Goal: Check status: Check status

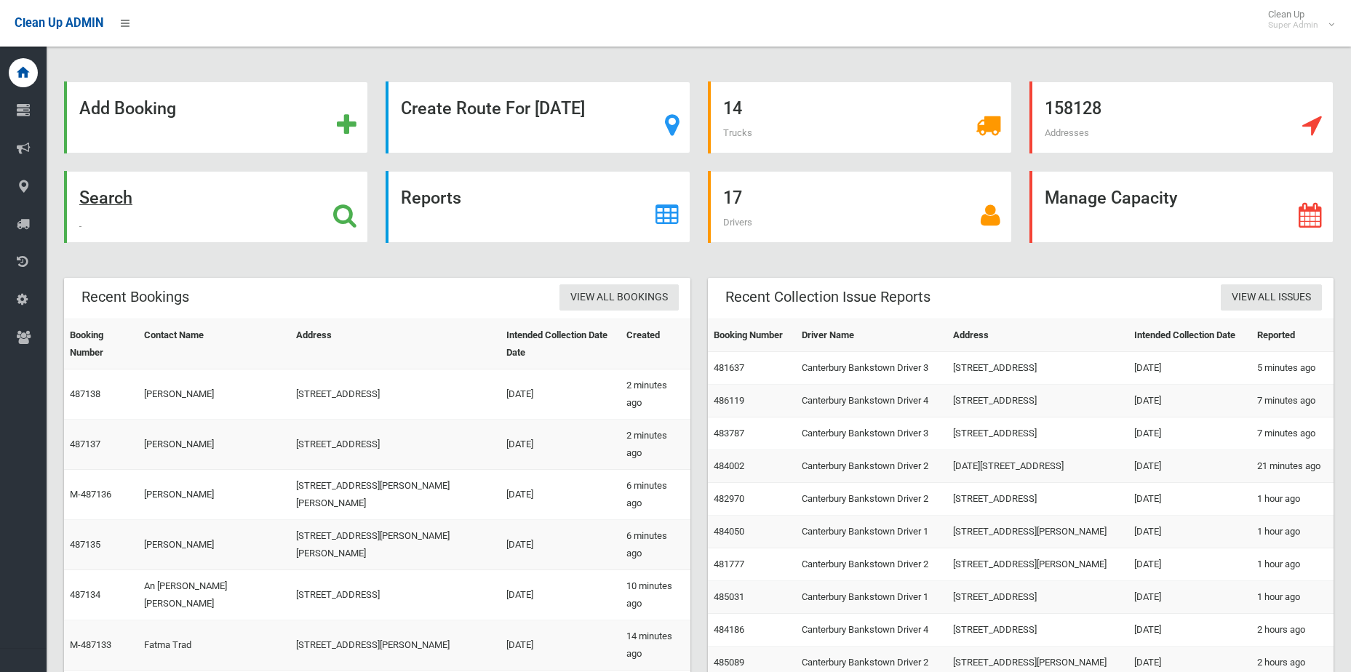
click at [346, 207] on icon at bounding box center [344, 215] width 23 height 25
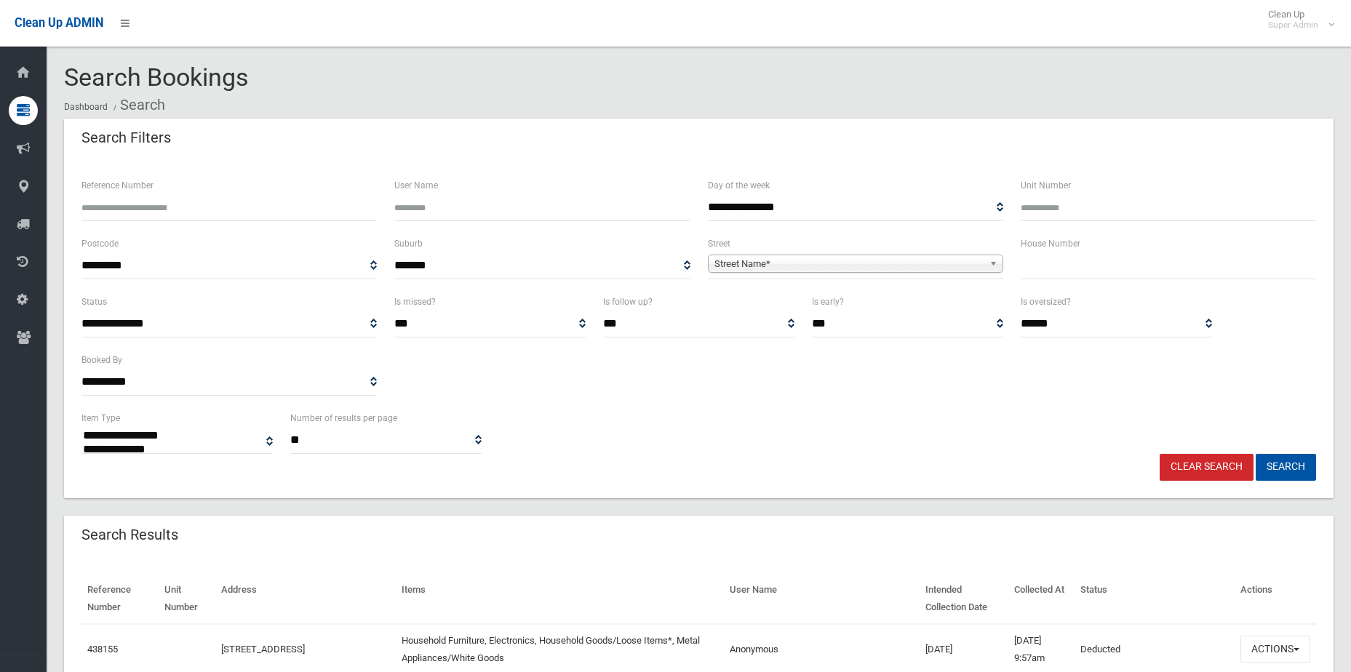
select select
click at [260, 207] on input "Reference Number" at bounding box center [228, 207] width 295 height 27
click at [242, 212] on input "Reference Number" at bounding box center [228, 207] width 295 height 27
type input "******"
click at [1256, 454] on button "Search" at bounding box center [1286, 467] width 60 height 27
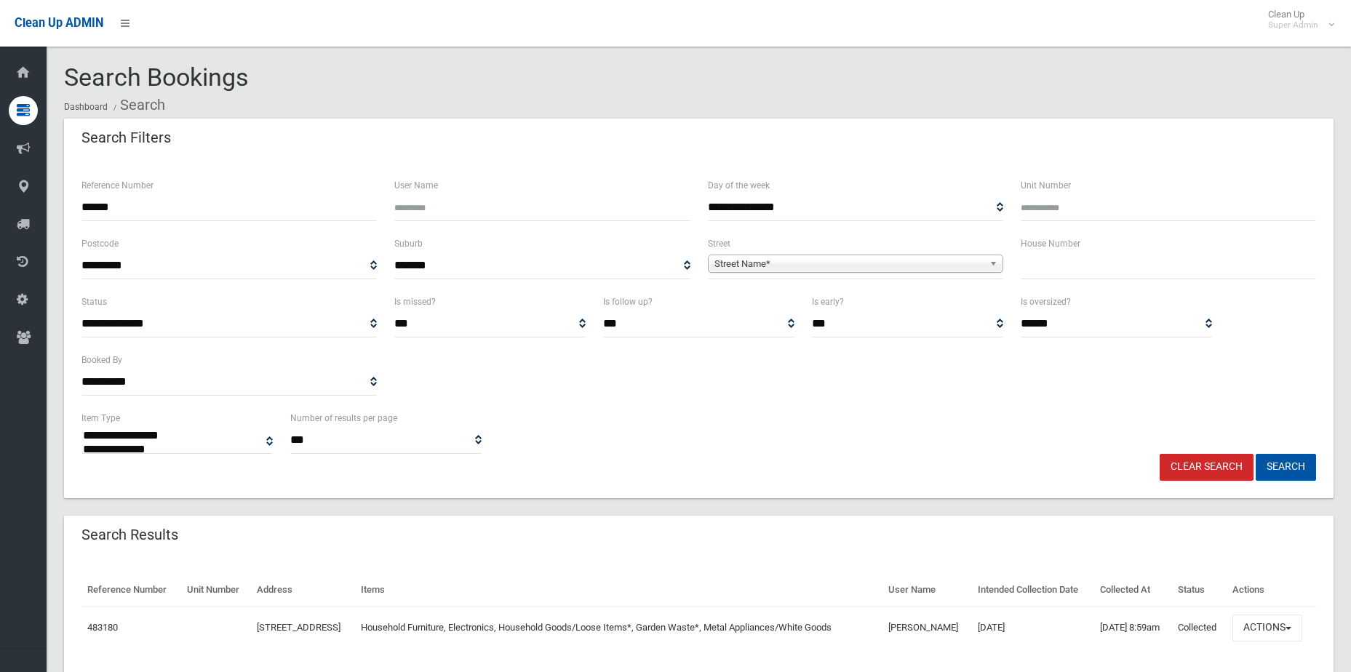
select select
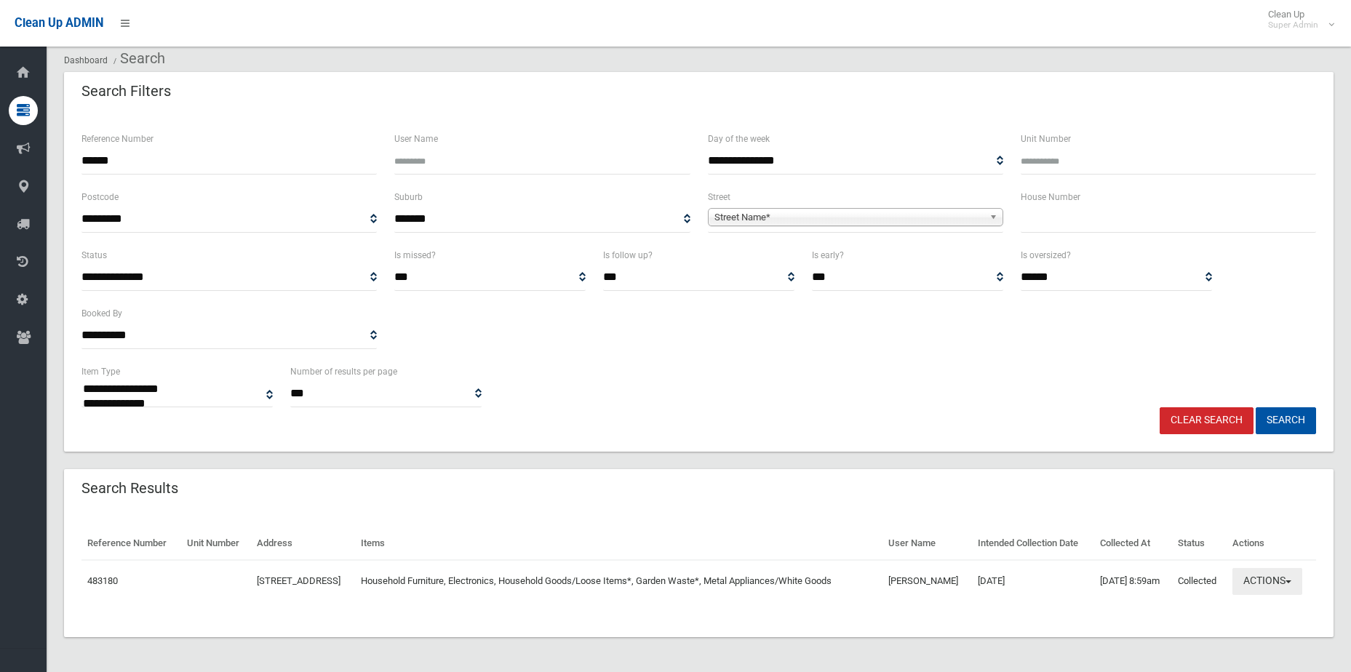
click at [1264, 576] on button "Actions" at bounding box center [1267, 581] width 70 height 27
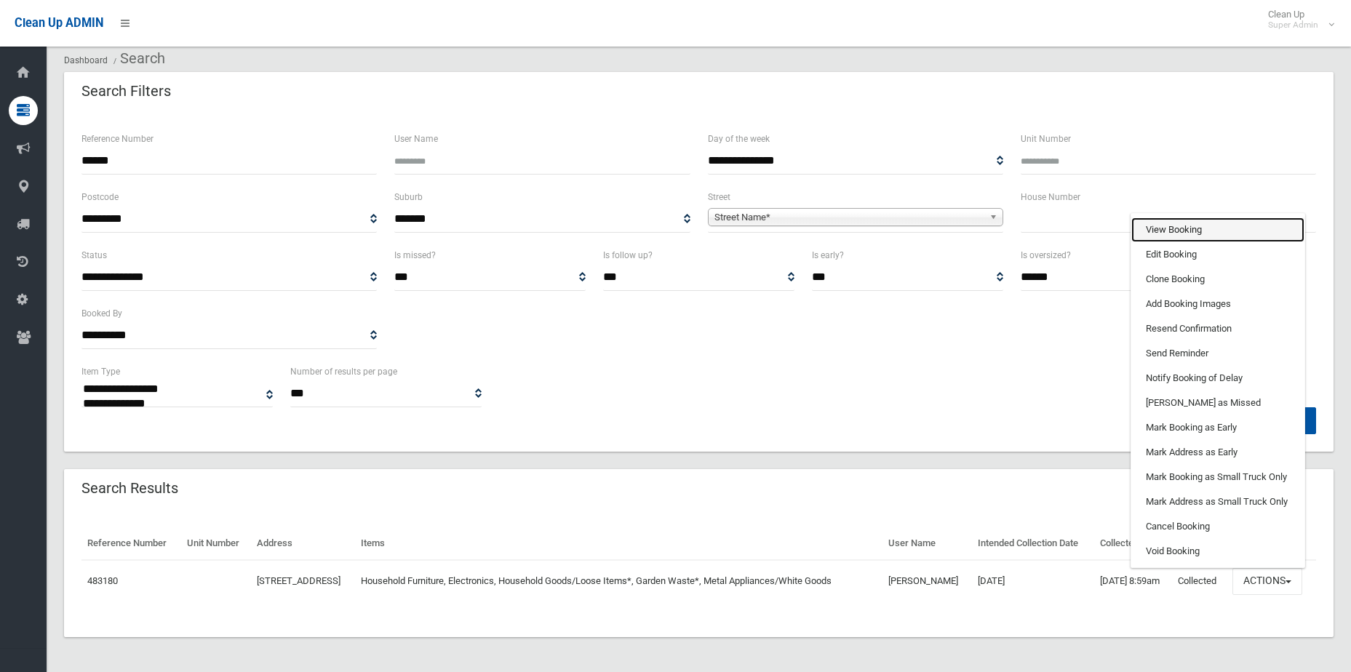
click at [1181, 221] on link "View Booking" at bounding box center [1217, 230] width 173 height 25
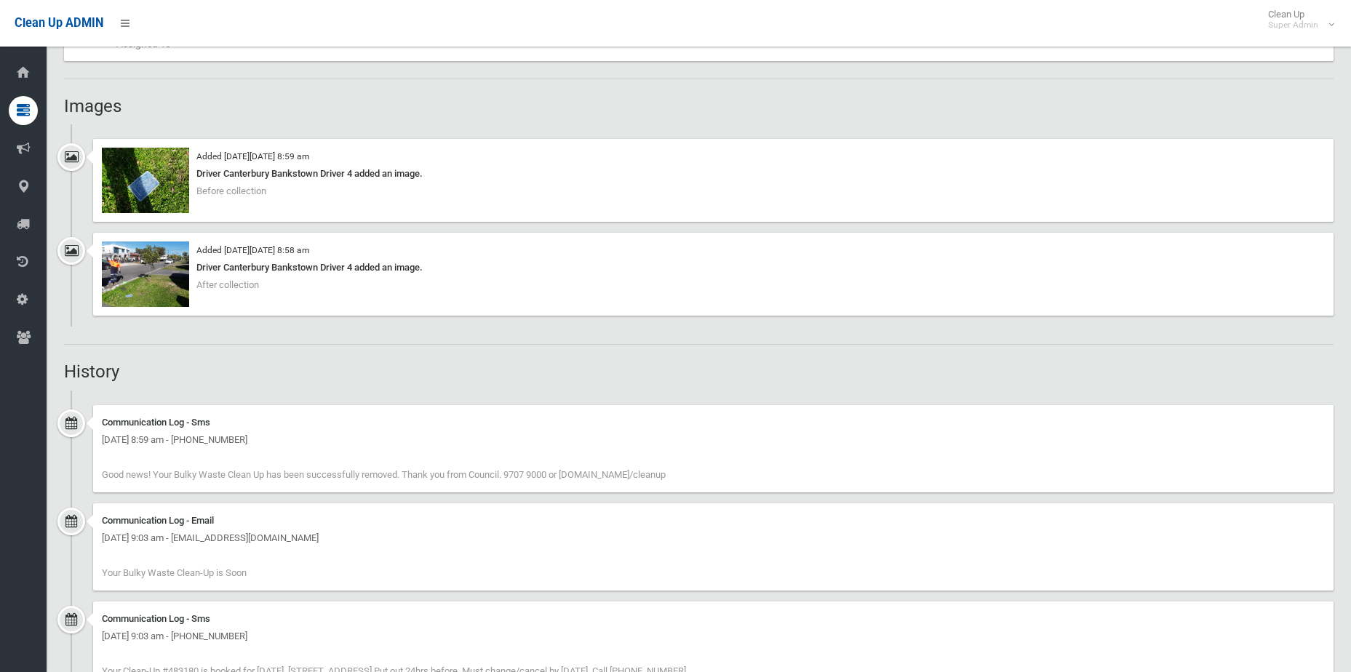
scroll to position [800, 0]
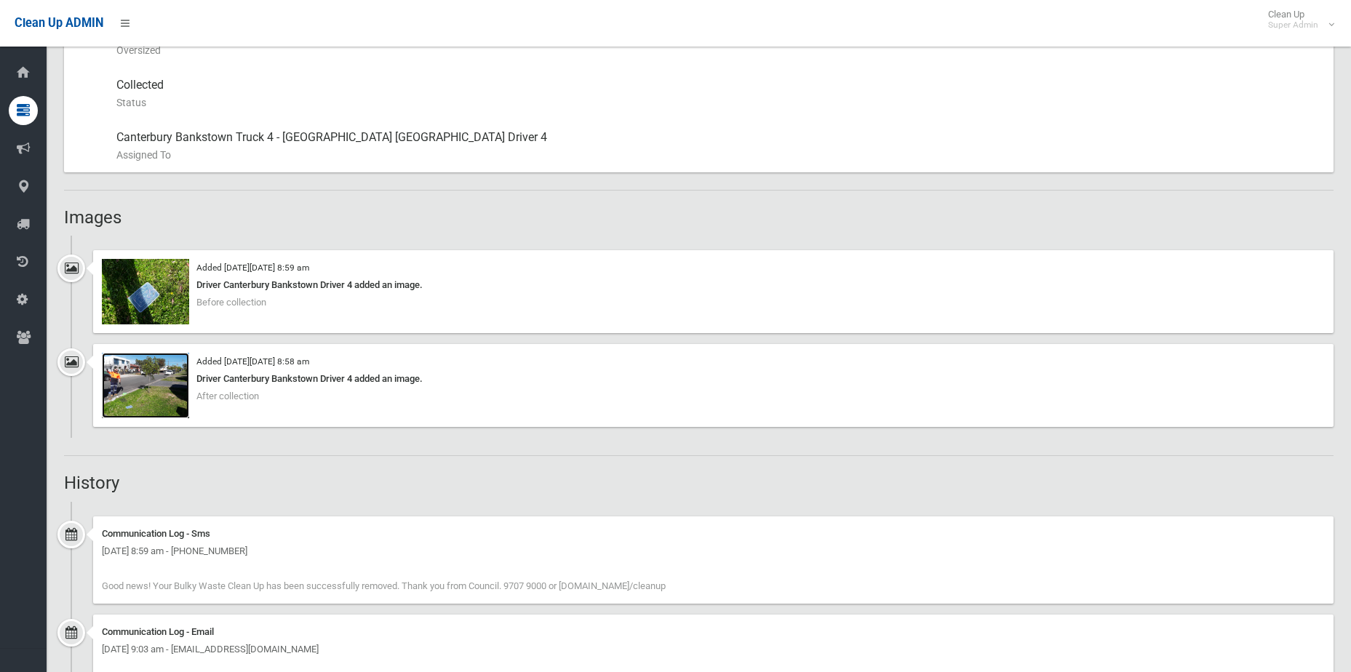
click at [140, 377] on img at bounding box center [145, 385] width 87 height 65
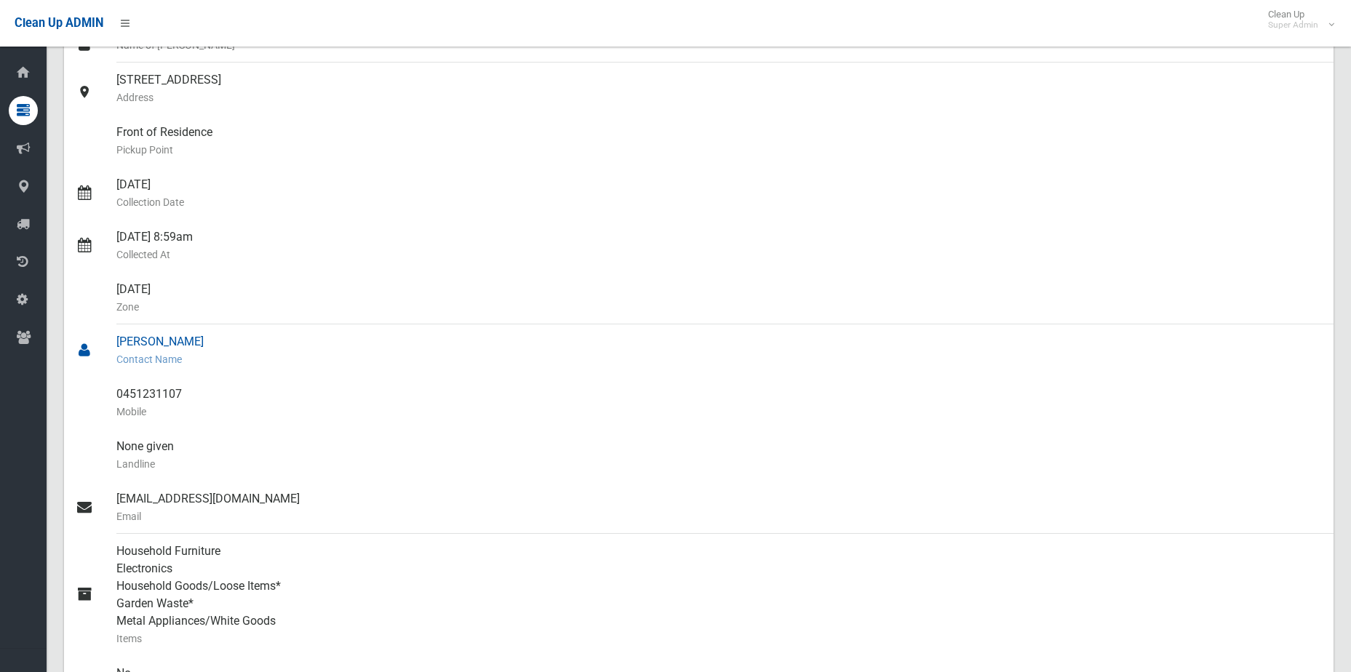
scroll to position [0, 0]
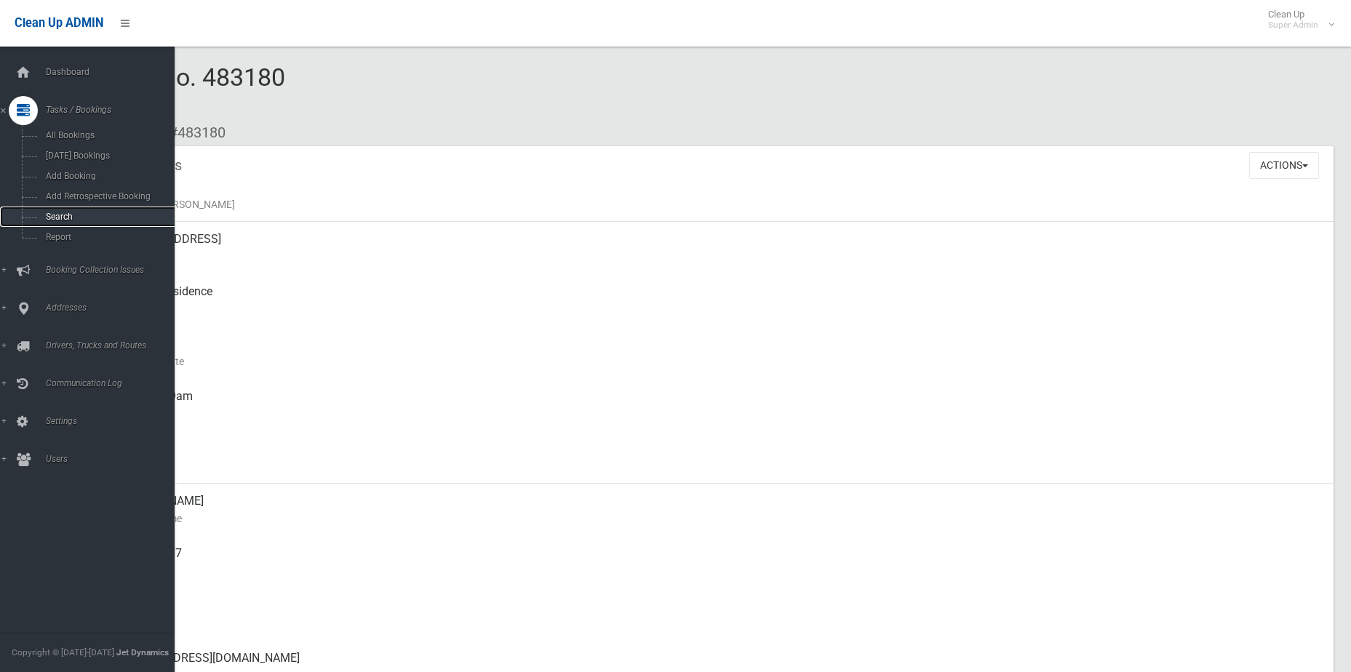
click at [53, 215] on span "Search" at bounding box center [107, 217] width 132 height 10
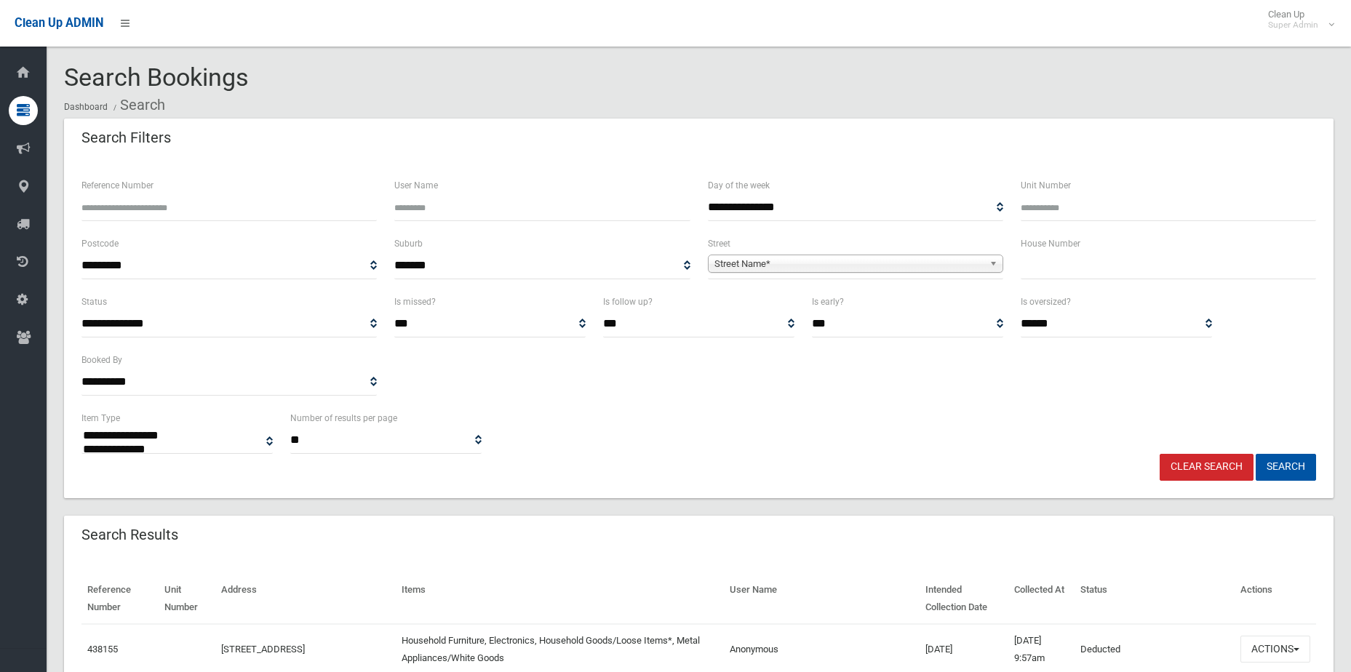
select select
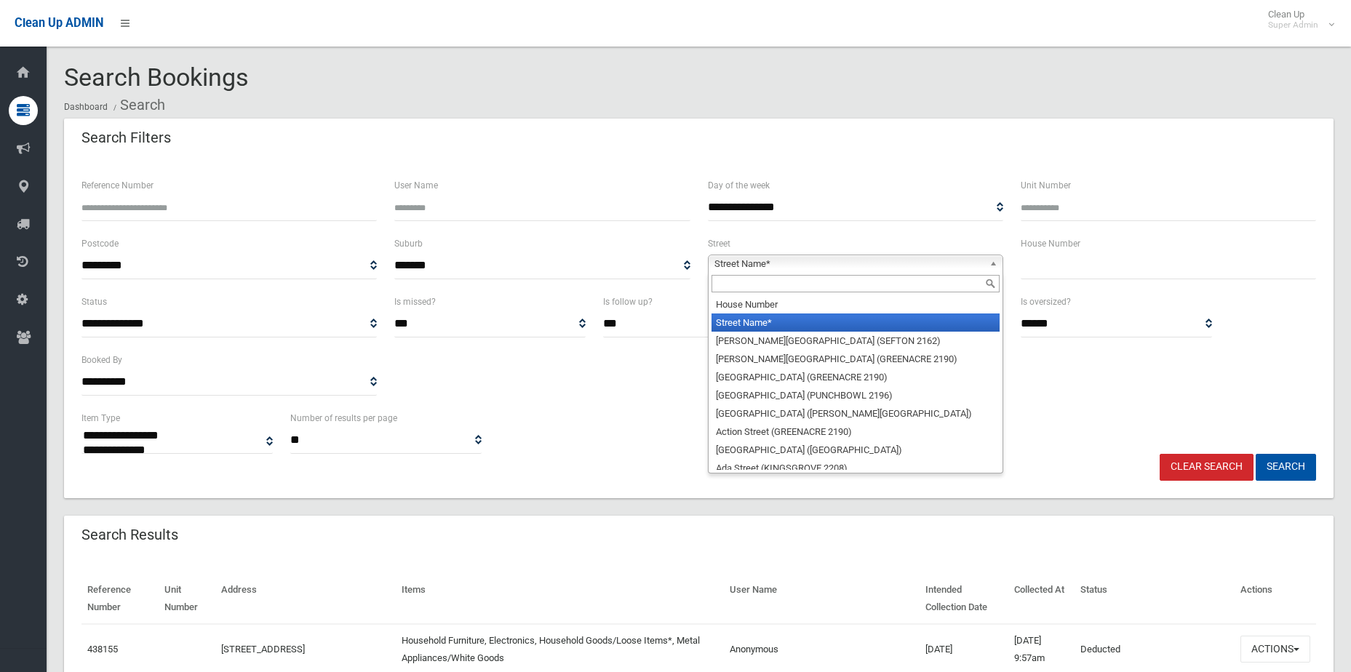
click at [732, 273] on div "Street Name* House Number Street Name* Abbott Avenue (SEFTON 2162) Abel Street …" at bounding box center [855, 264] width 295 height 18
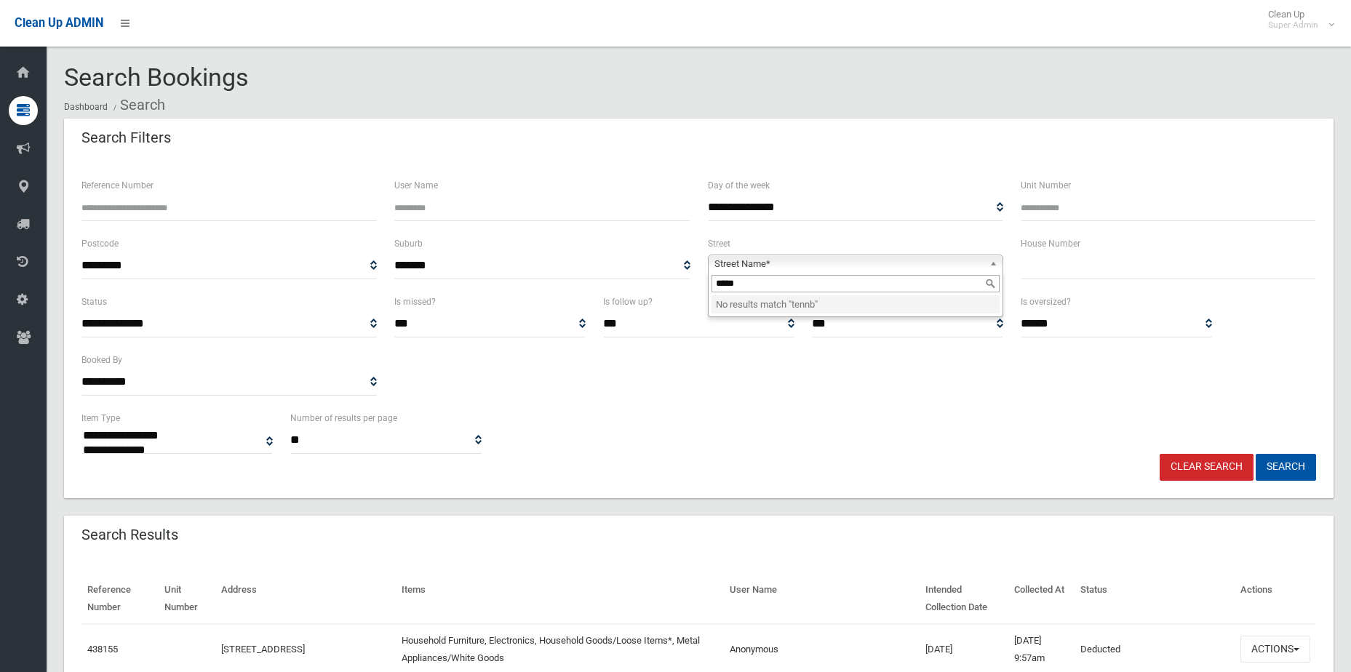
type input "****"
type input "**"
click at [1256, 454] on button "Search" at bounding box center [1286, 467] width 60 height 27
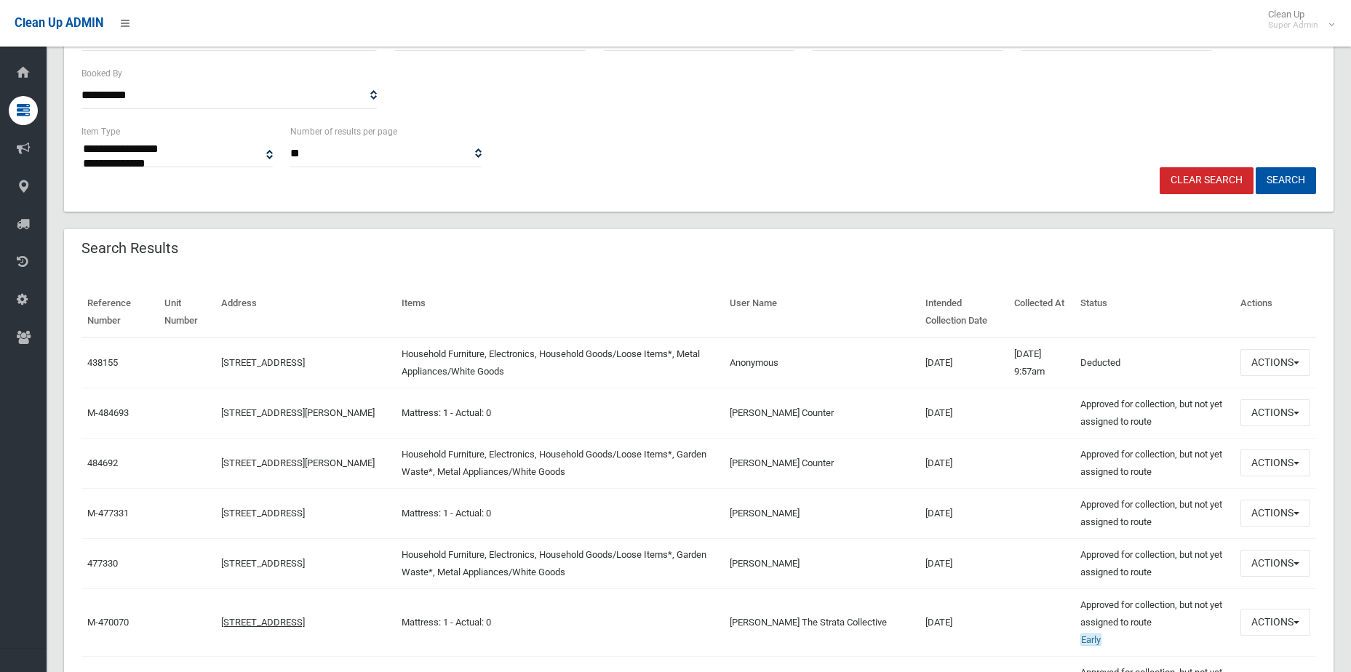
scroll to position [291, 0]
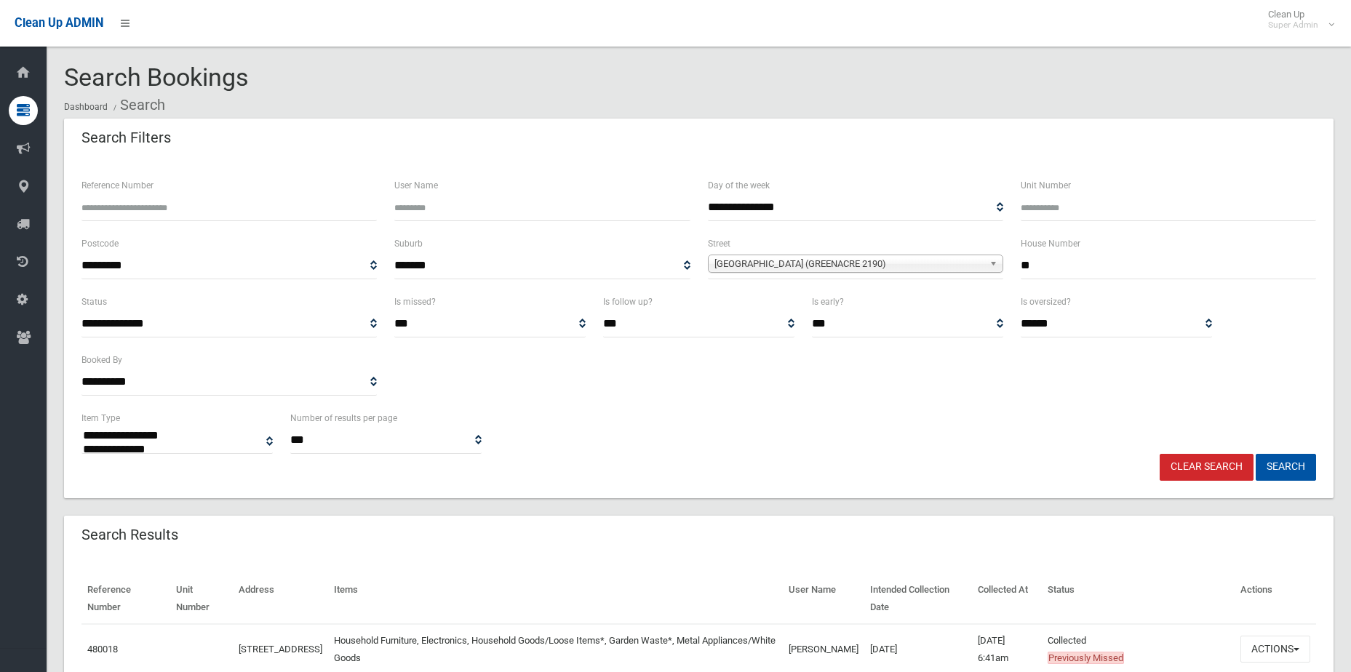
select select
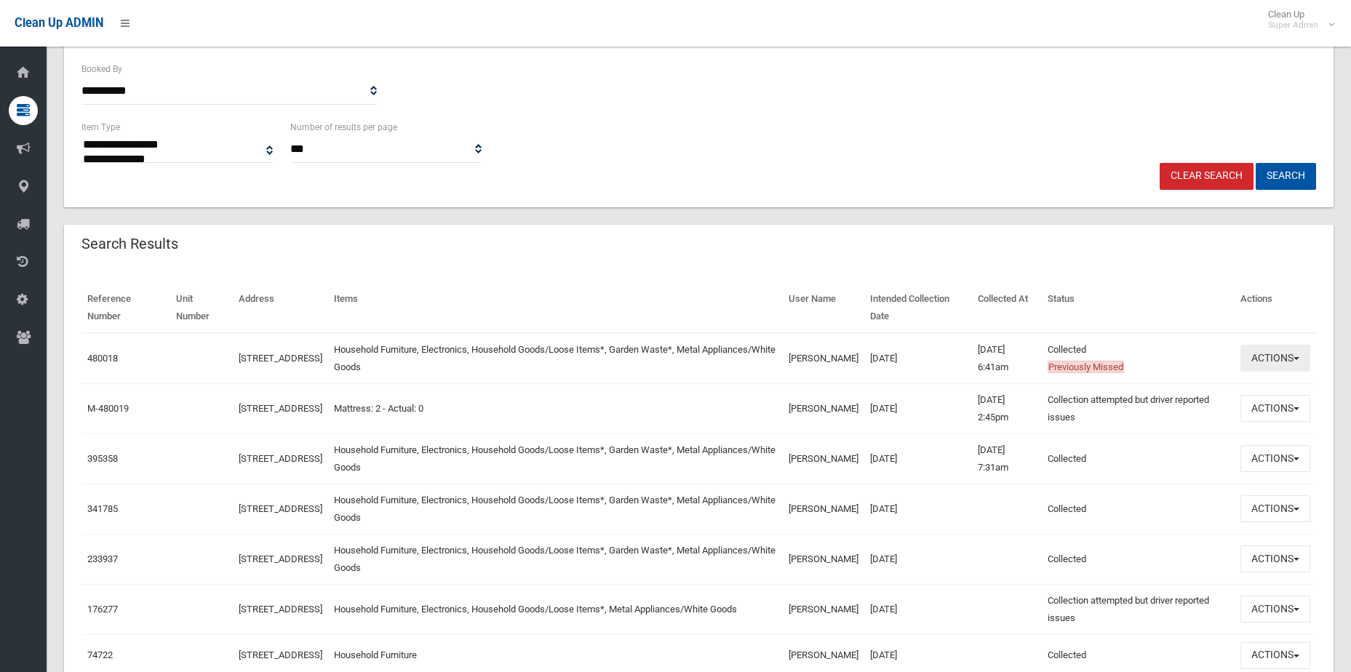
click at [1278, 364] on button "Actions" at bounding box center [1275, 358] width 70 height 27
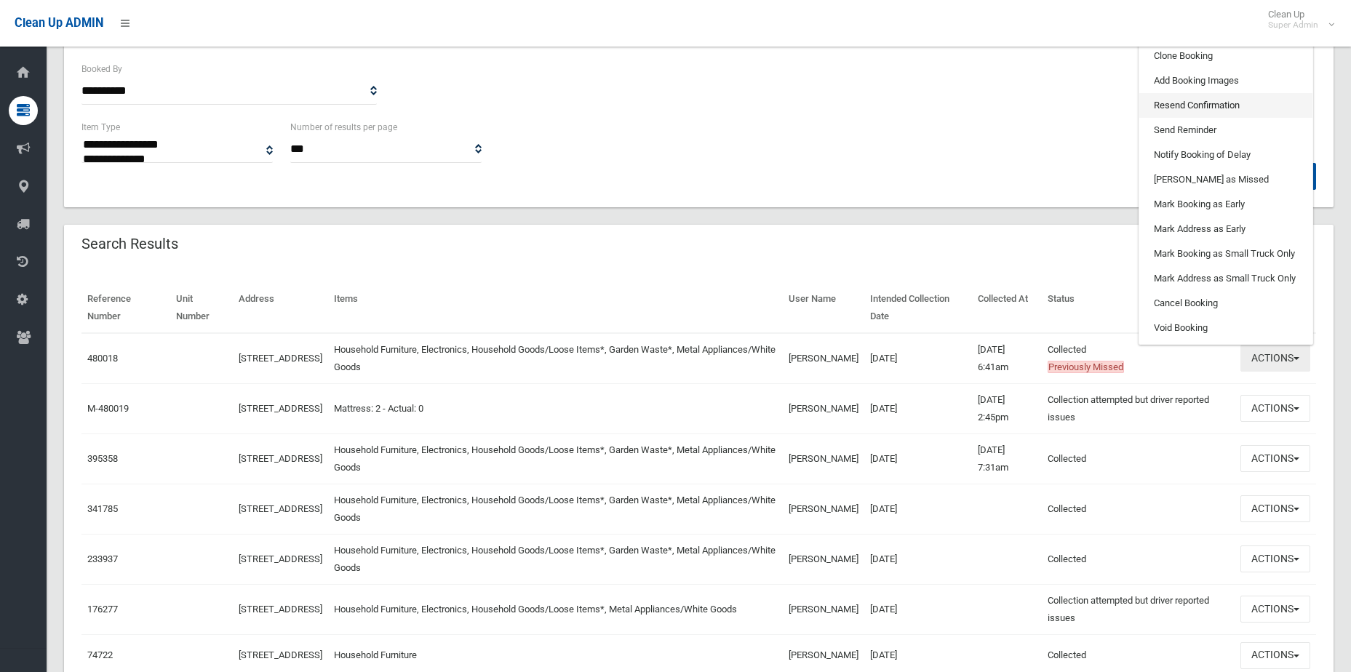
scroll to position [218, 0]
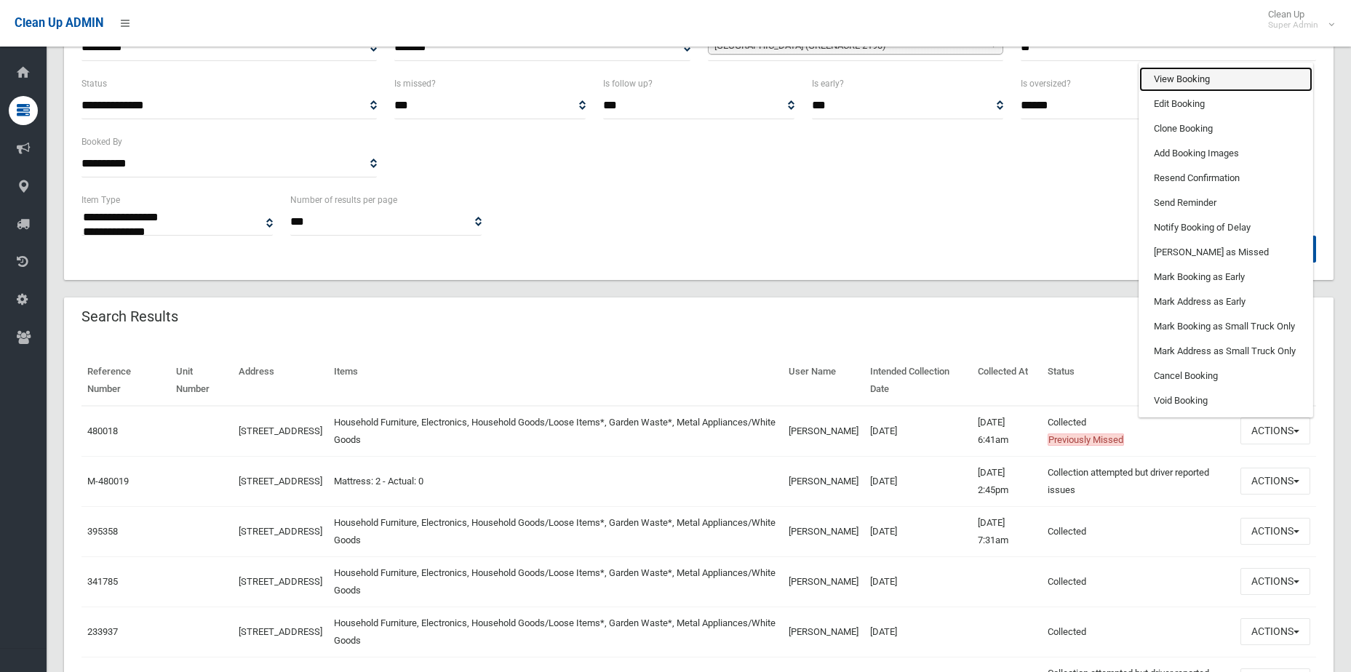
click at [1230, 76] on link "View Booking" at bounding box center [1225, 79] width 173 height 25
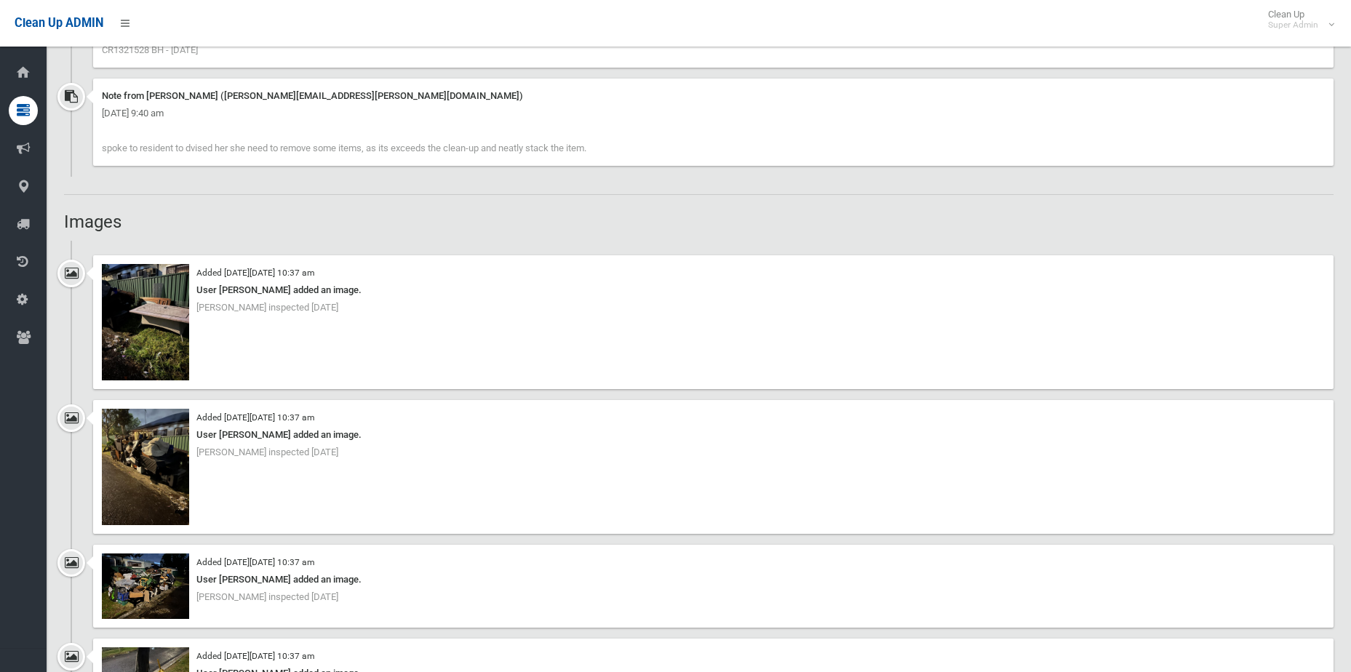
scroll to position [1091, 0]
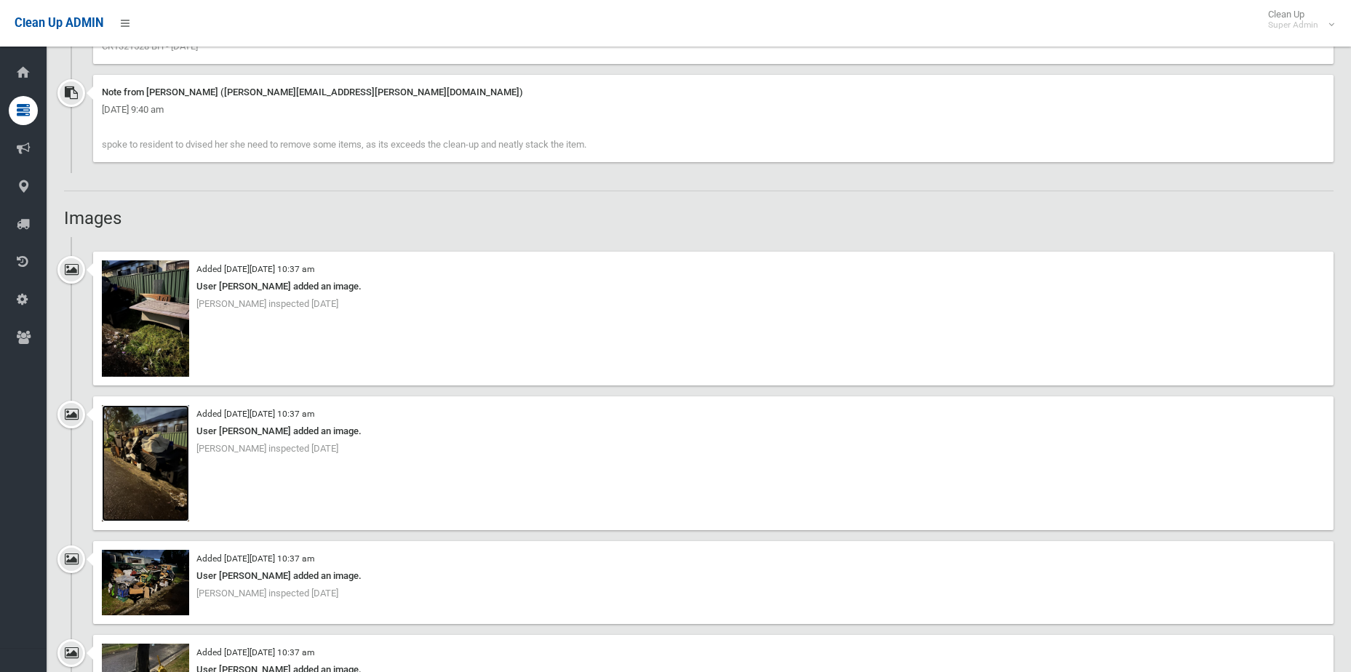
click at [159, 493] on img at bounding box center [145, 463] width 87 height 116
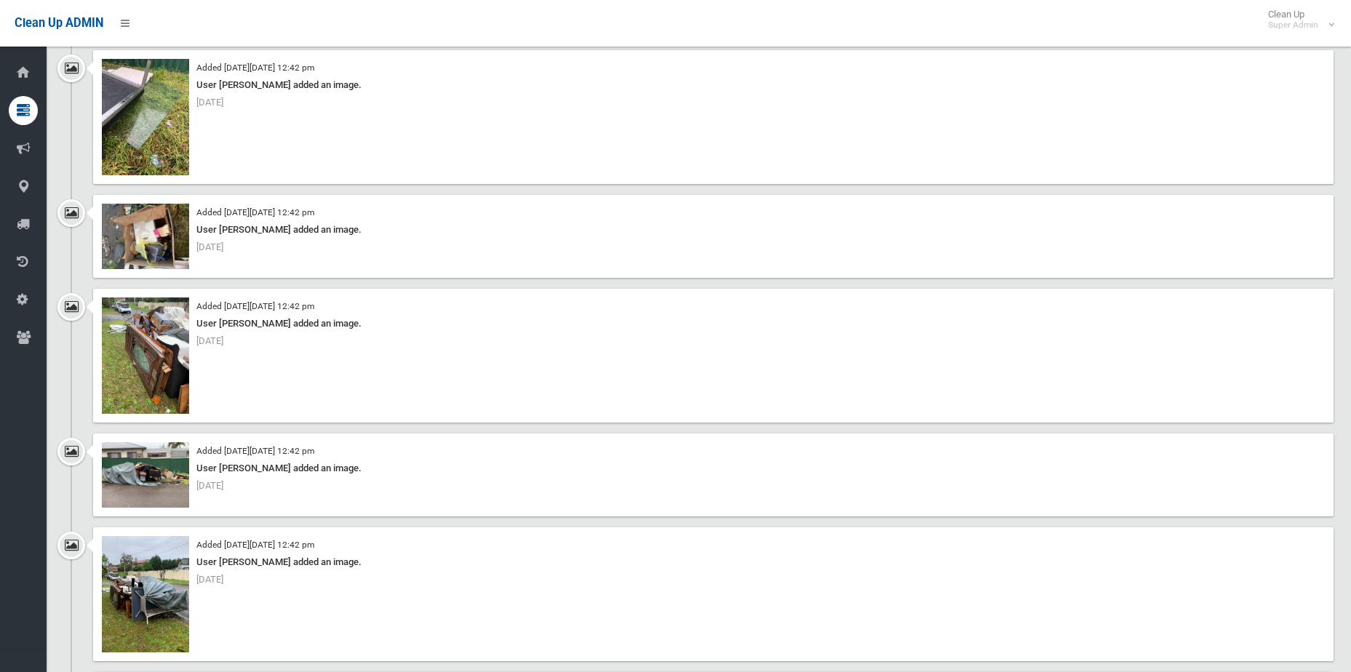
scroll to position [2110, 0]
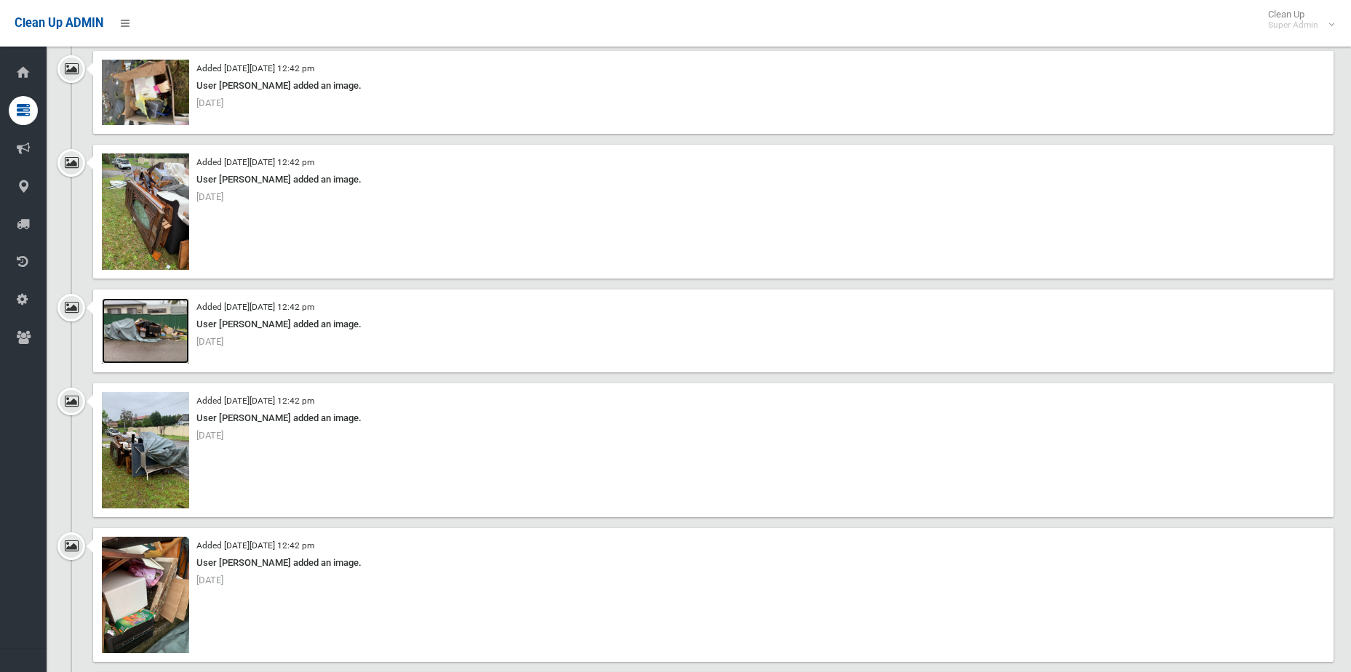
click at [175, 324] on img at bounding box center [145, 330] width 87 height 65
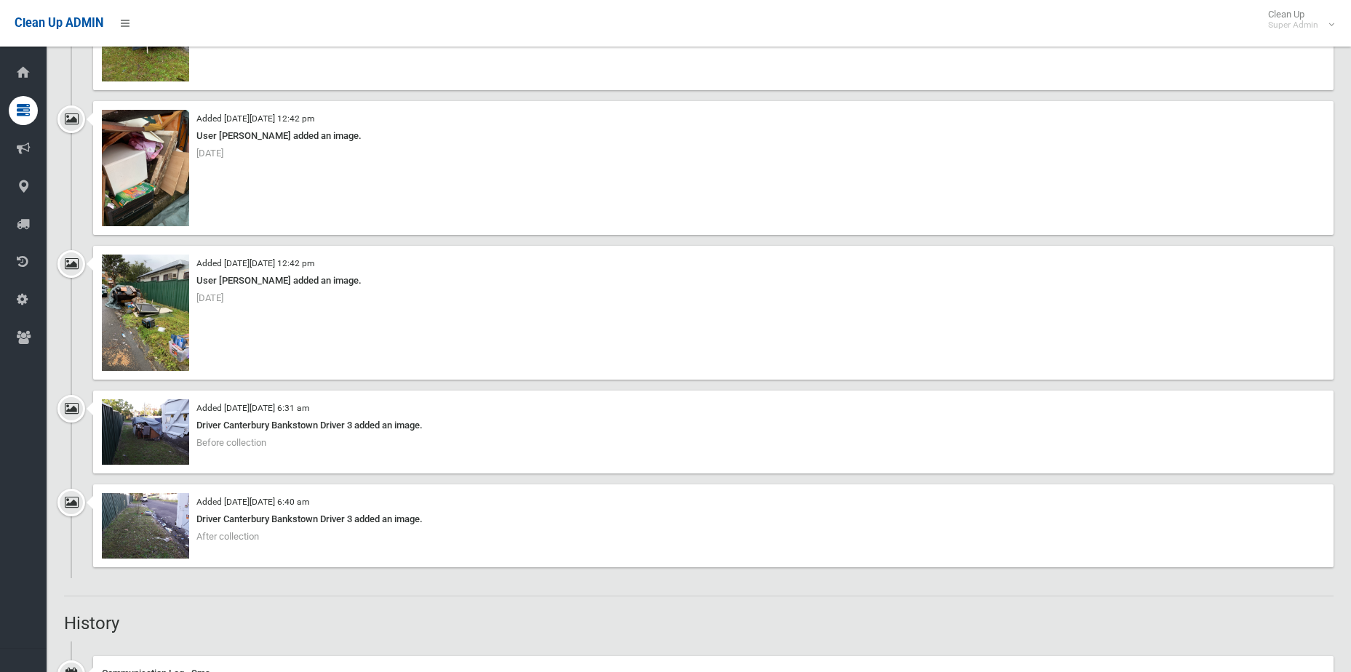
scroll to position [3710, 0]
